Goal: Task Accomplishment & Management: Manage account settings

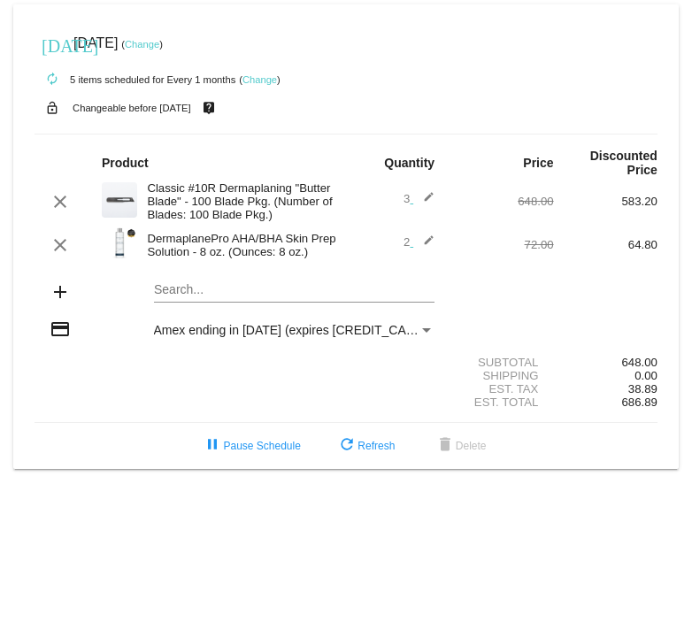
click at [428, 233] on div "clear DermaplanePro AHA/BHA Skin Prep Solution - 8 oz. (Ounces: 8 oz.) 2 edit 7…" at bounding box center [346, 245] width 623 height 38
click at [428, 239] on mat-icon "edit" at bounding box center [423, 245] width 21 height 21
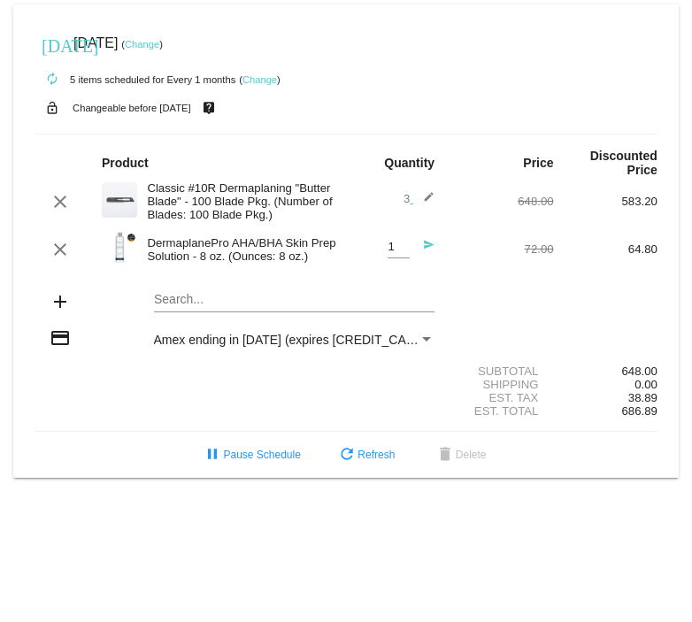
type input "1"
click at [403, 250] on input "1" at bounding box center [399, 247] width 22 height 13
click at [430, 241] on mat-icon "send" at bounding box center [423, 249] width 21 height 21
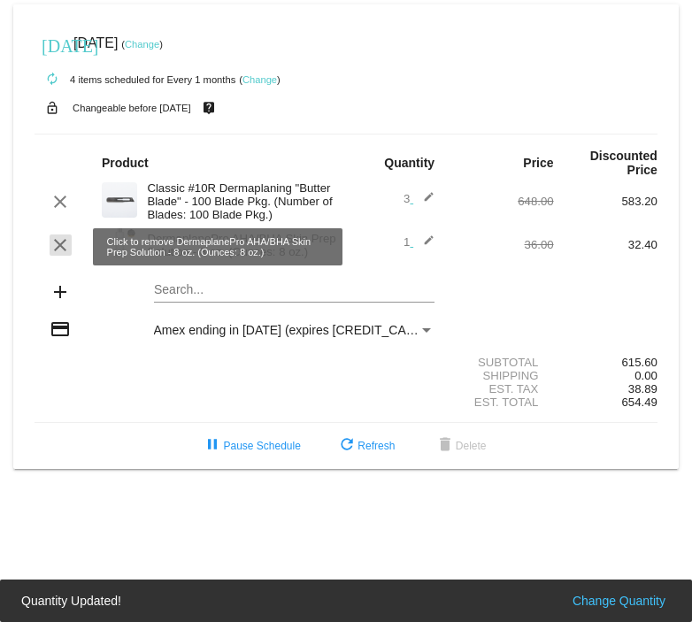
click at [53, 236] on mat-icon "clear" at bounding box center [60, 245] width 21 height 21
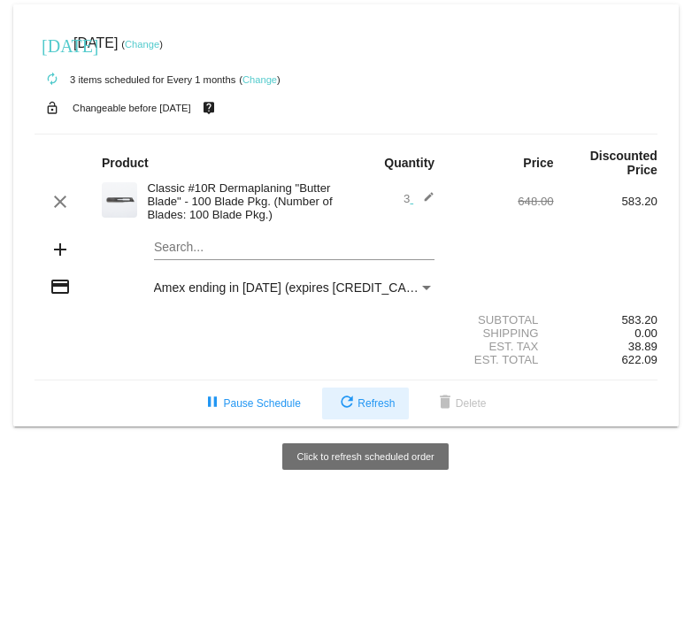
click at [381, 401] on span "refresh Refresh" at bounding box center [365, 404] width 58 height 12
